Goal: Task Accomplishment & Management: Complete application form

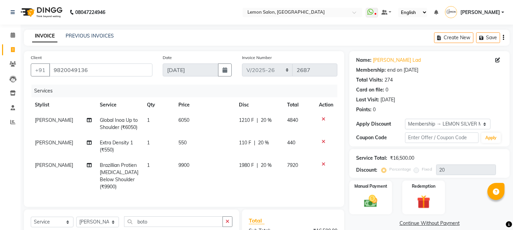
select select "565"
select select "service"
select select "7629"
select select "1: Object"
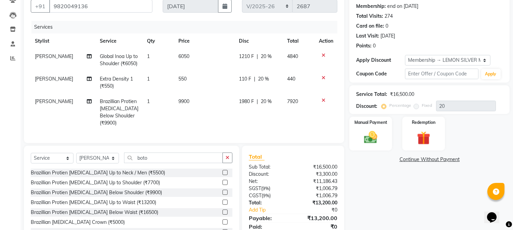
scroll to position [89, 0]
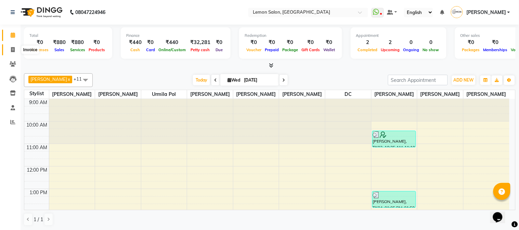
click at [12, 48] on icon at bounding box center [13, 49] width 4 height 5
select select "565"
select select "service"
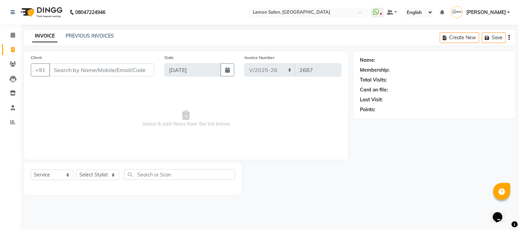
click at [77, 72] on input "Client" at bounding box center [101, 70] width 105 height 13
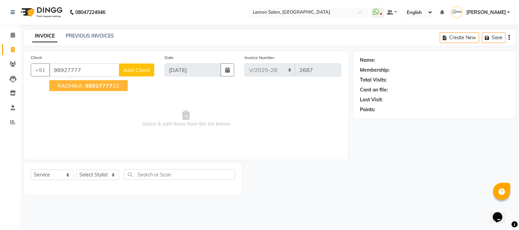
click at [100, 90] on button "RADHIKA 98927777 22" at bounding box center [88, 85] width 78 height 11
type input "9892777722"
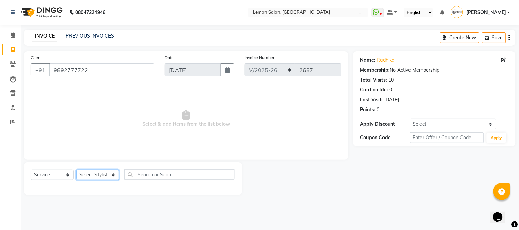
click at [105, 173] on select "Select Stylist [PERSON_NAME] [PERSON_NAME] Datta [PERSON_NAME] [PERSON_NAME] [P…" at bounding box center [97, 175] width 43 height 11
click at [386, 61] on link "Radhika" at bounding box center [386, 60] width 18 height 7
click at [100, 177] on select "Select Stylist [PERSON_NAME] [PERSON_NAME] Datta [PERSON_NAME] [PERSON_NAME] [P…" at bounding box center [97, 175] width 43 height 11
select select "7947"
click at [76, 170] on select "Select Stylist [PERSON_NAME] [PERSON_NAME] Datta [PERSON_NAME] [PERSON_NAME] [P…" at bounding box center [97, 175] width 43 height 11
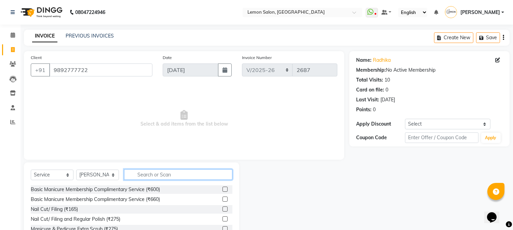
click at [164, 178] on input "text" at bounding box center [178, 175] width 108 height 11
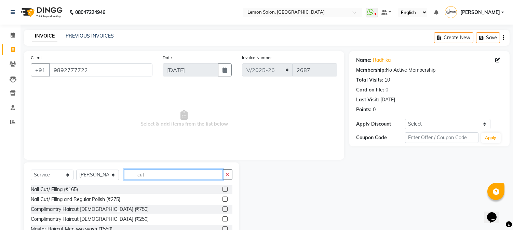
scroll to position [43, 0]
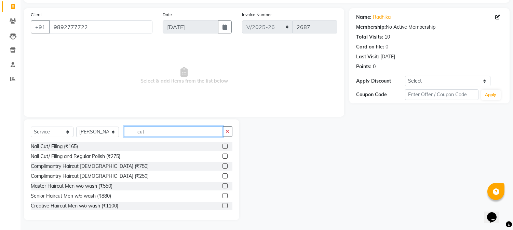
type input "cut"
click at [223, 186] on label at bounding box center [225, 186] width 5 height 5
click at [223, 186] on input "checkbox" at bounding box center [225, 186] width 4 height 4
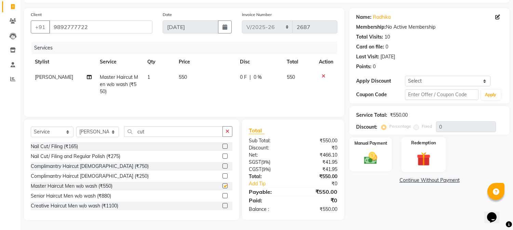
checkbox input "false"
click at [373, 156] on img at bounding box center [371, 159] width 23 height 16
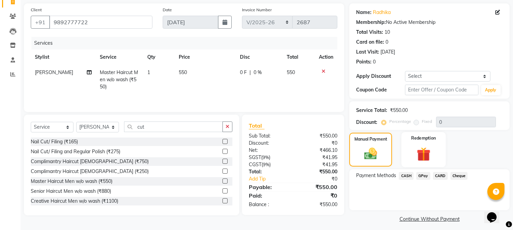
scroll to position [52, 0]
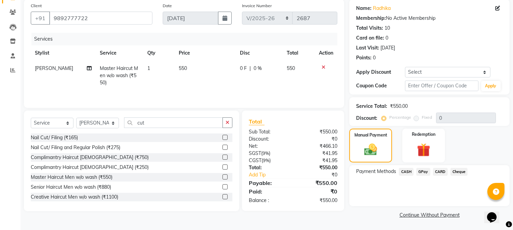
click at [421, 170] on span "GPay" at bounding box center [423, 172] width 14 height 8
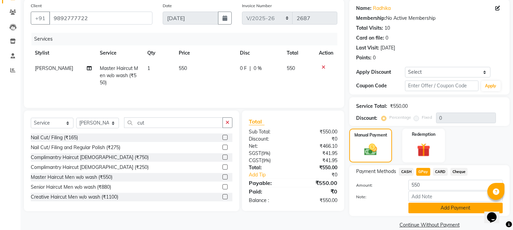
click at [419, 209] on button "Add Payment" at bounding box center [455, 208] width 94 height 11
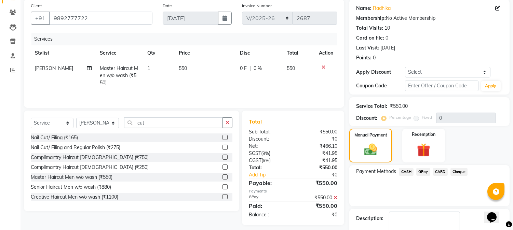
scroll to position [91, 0]
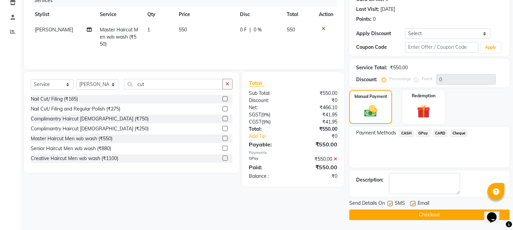
click at [415, 205] on label at bounding box center [413, 203] width 5 height 5
click at [415, 205] on input "checkbox" at bounding box center [413, 204] width 4 height 4
checkbox input "false"
click at [390, 204] on label at bounding box center [390, 203] width 5 height 5
click at [390, 204] on input "checkbox" at bounding box center [390, 204] width 4 height 4
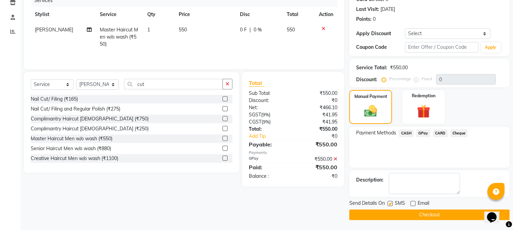
checkbox input "false"
click at [372, 216] on button "Checkout" at bounding box center [429, 215] width 160 height 11
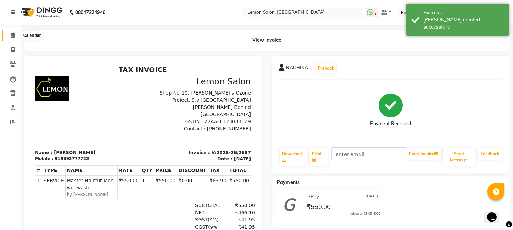
click at [14, 35] on icon at bounding box center [13, 34] width 4 height 5
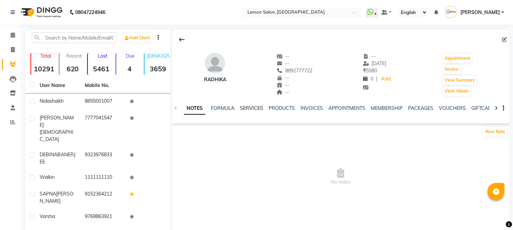
click at [250, 111] on link "SERVICES" at bounding box center [251, 108] width 23 height 6
